Goal: Book appointment/travel/reservation

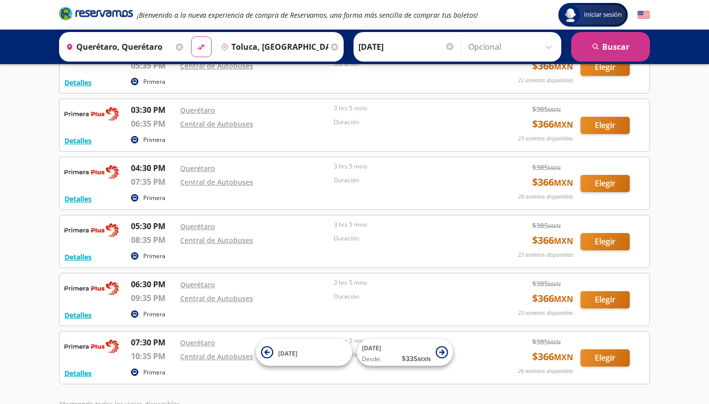
scroll to position [544, 0]
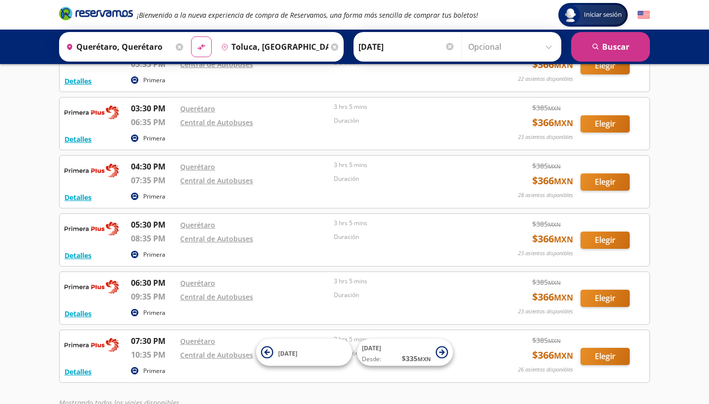
click at [401, 33] on div "[PERSON_NAME] [DATE] Elige tu fecha de ida [DATE] Lun Mar Mié Jue Vie Sáb Dom 1…" at bounding box center [458, 47] width 208 height 30
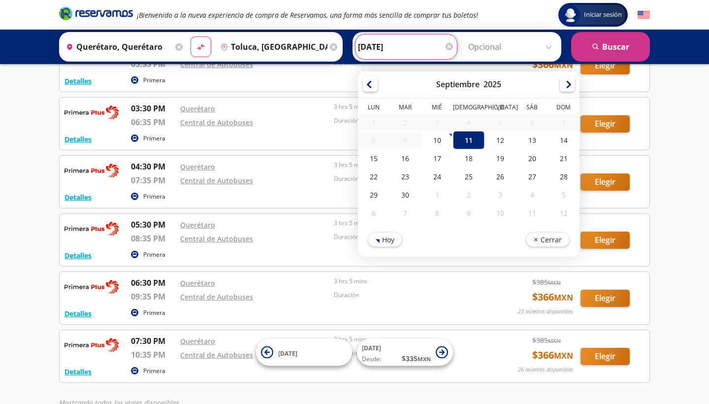
click at [402, 52] on input "[DATE]" at bounding box center [406, 46] width 97 height 25
click at [516, 134] on div "12" at bounding box center [501, 140] width 32 height 18
type input "[DATE]"
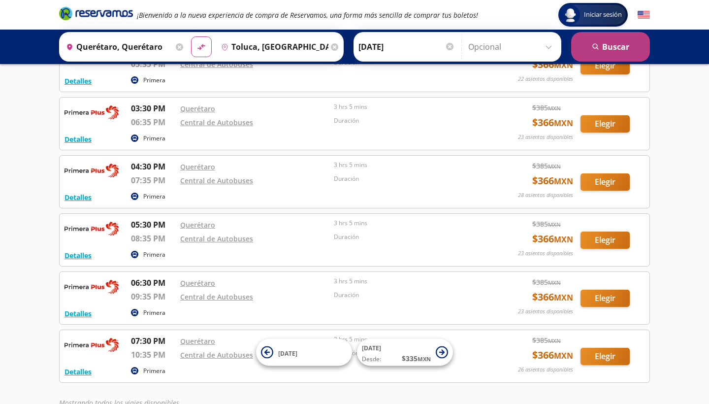
click at [601, 48] on button "search [GEOGRAPHIC_DATA]" at bounding box center [610, 47] width 79 height 30
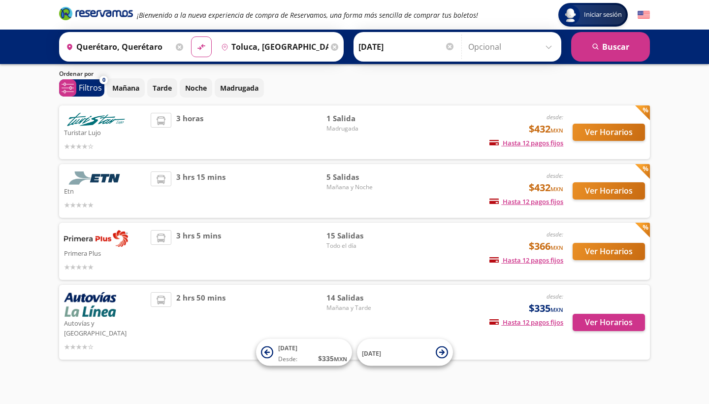
scroll to position [29, 0]
click at [393, 242] on span "Todo el día" at bounding box center [361, 246] width 69 height 9
click at [615, 315] on button "Ver Horarios" at bounding box center [609, 322] width 72 height 17
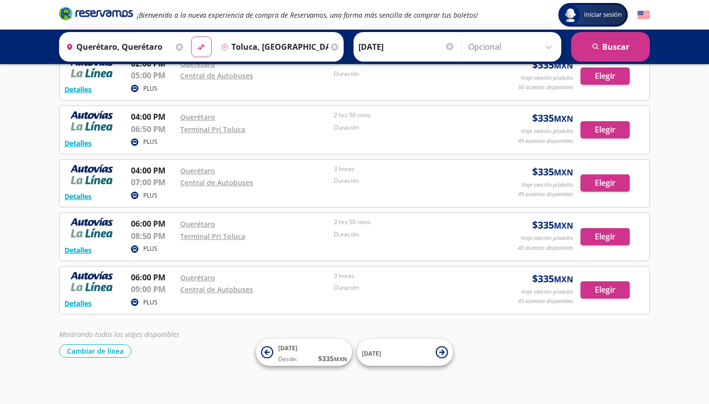
scroll to position [546, 0]
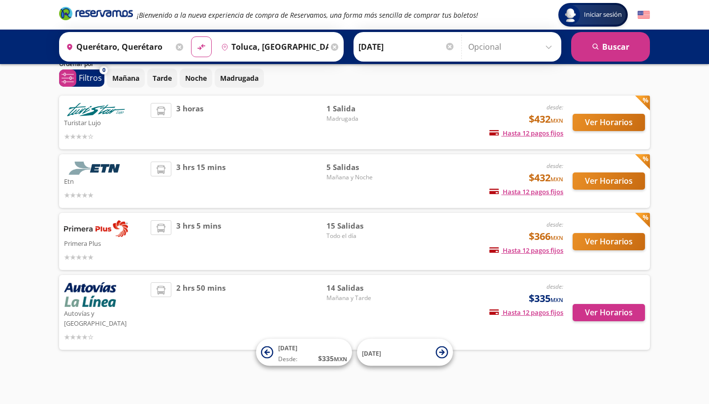
scroll to position [29, 0]
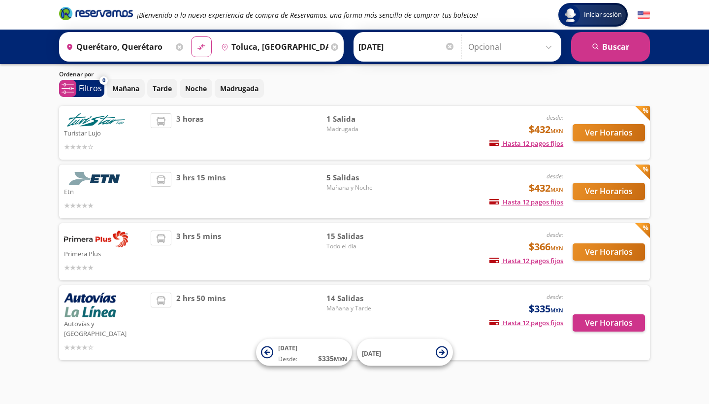
click at [630, 250] on button "Ver Horarios" at bounding box center [609, 251] width 72 height 17
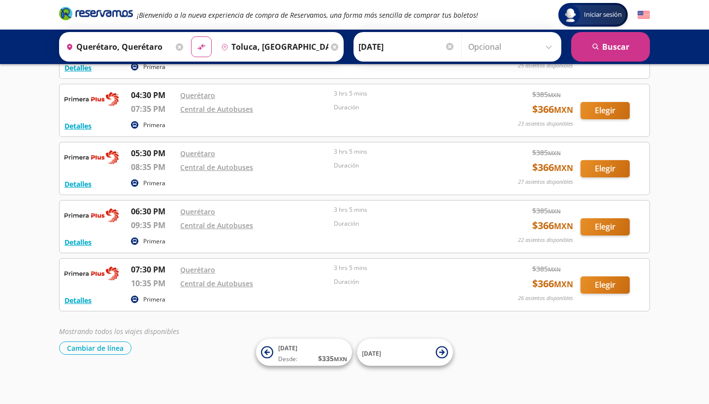
scroll to position [673, 0]
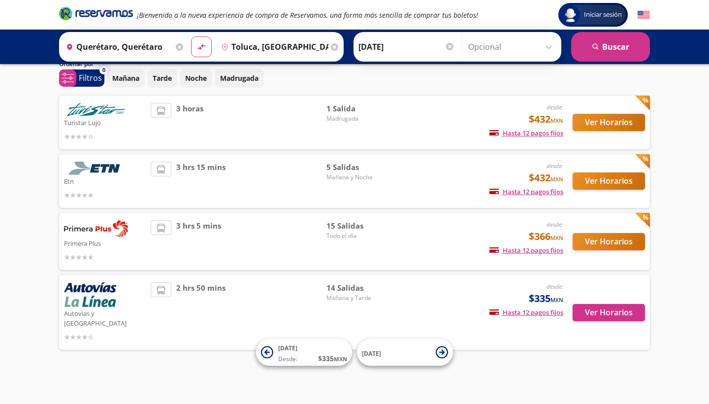
scroll to position [29, 0]
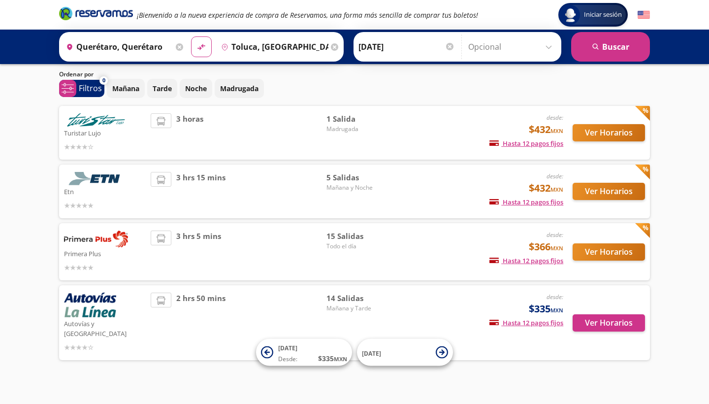
click at [620, 193] on button "Ver Horarios" at bounding box center [609, 191] width 72 height 17
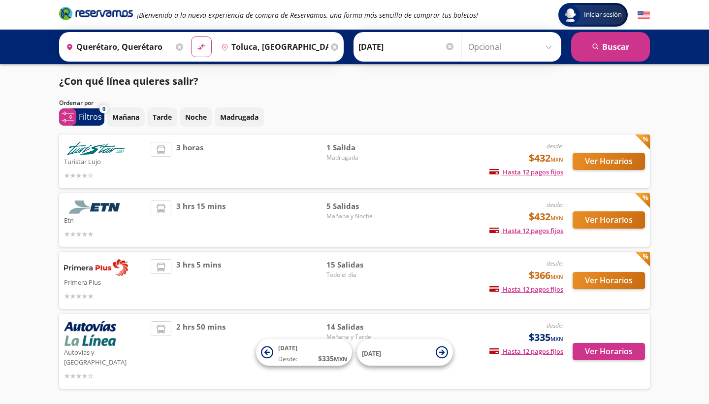
scroll to position [29, 0]
